Goal: Find contact information: Find contact information

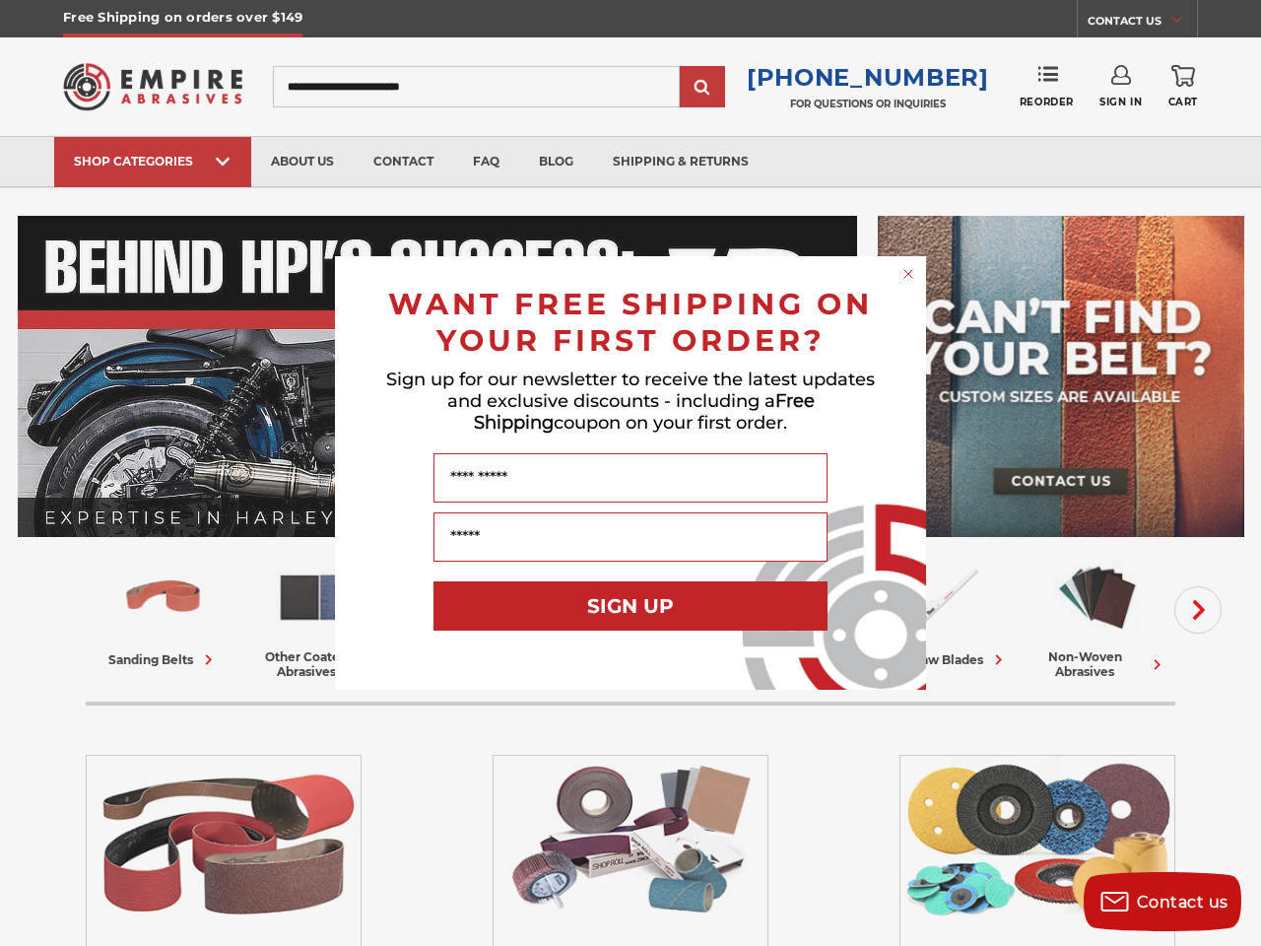
click at [631, 473] on input "Name" at bounding box center [630, 477] width 394 height 49
click at [908, 274] on icon "Close dialog" at bounding box center [908, 274] width 8 height 8
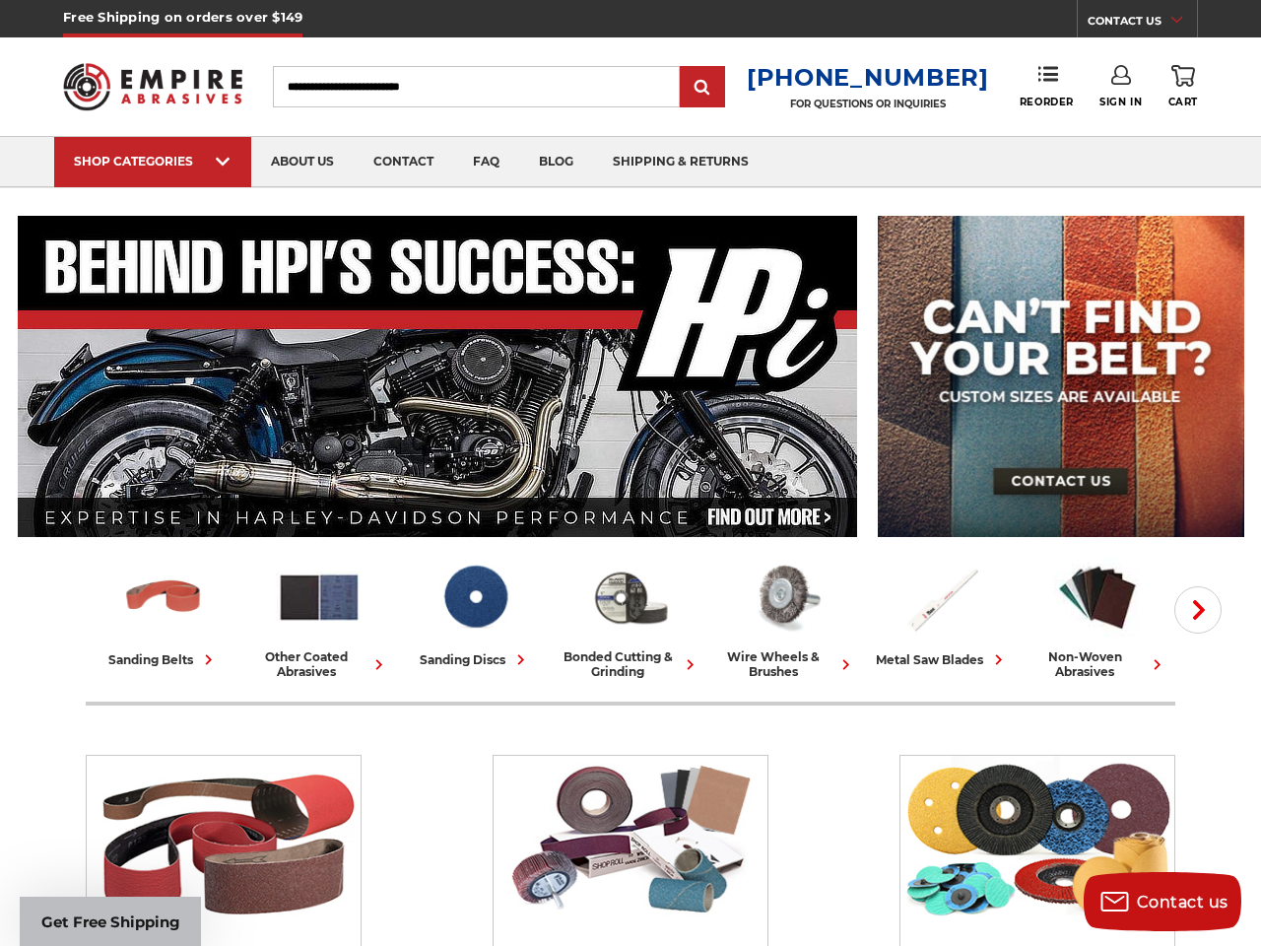
click at [631, 615] on div "SIGN UP" at bounding box center [631, 664] width 552 height 99
click at [1163, 901] on span "Contact us" at bounding box center [1183, 902] width 92 height 19
